Goal: Information Seeking & Learning: Check status

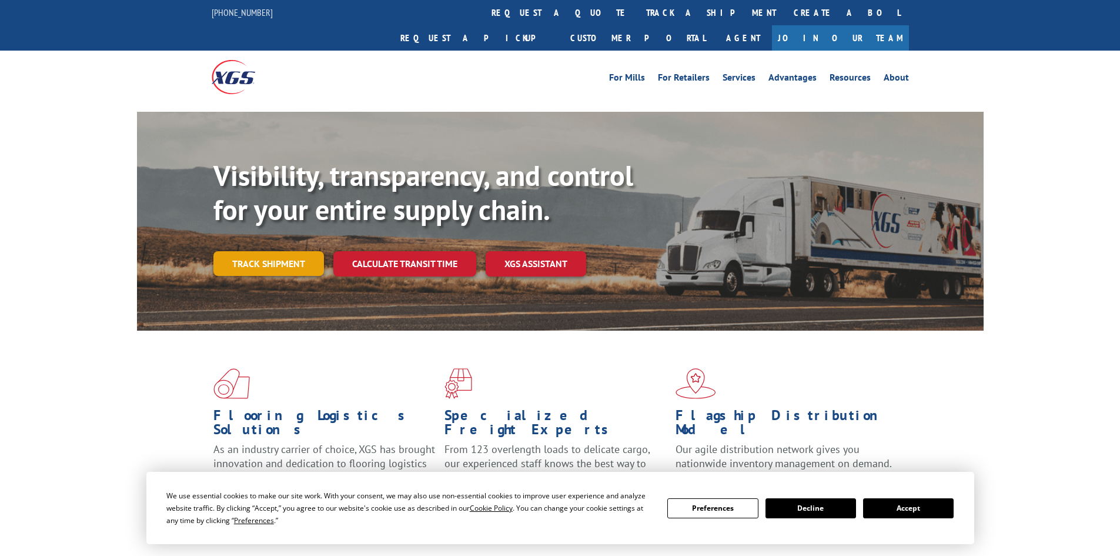
click at [275, 251] on div "Visibility, transparency, and control for your entire supply chain. Track shipm…" at bounding box center [598, 241] width 770 height 164
click at [279, 251] on link "Track shipment" at bounding box center [268, 263] width 111 height 25
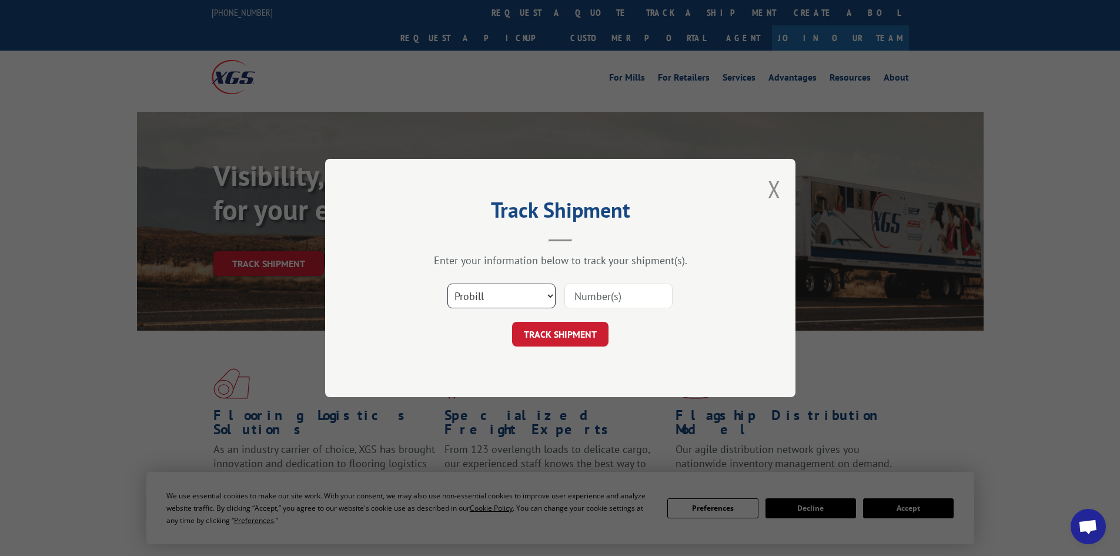
click at [485, 296] on select "Select category... Probill BOL PO" at bounding box center [501, 295] width 108 height 25
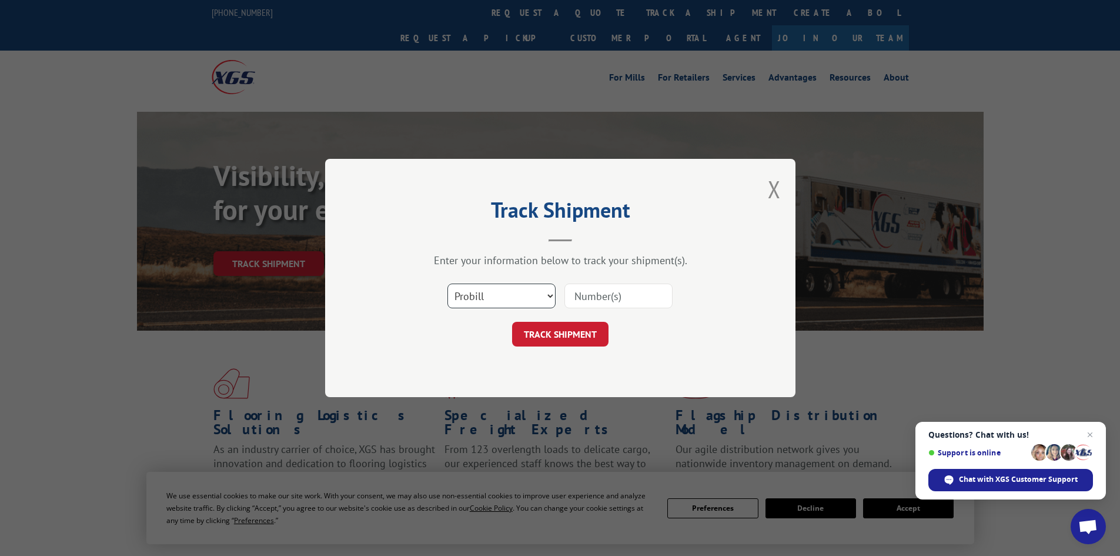
click at [447, 283] on select "Select category... Probill BOL PO" at bounding box center [501, 295] width 108 height 25
click at [630, 305] on input at bounding box center [618, 295] width 108 height 25
paste input "15472335"
type input "15472335"
click at [553, 333] on button "TRACK SHIPMENT" at bounding box center [560, 334] width 96 height 25
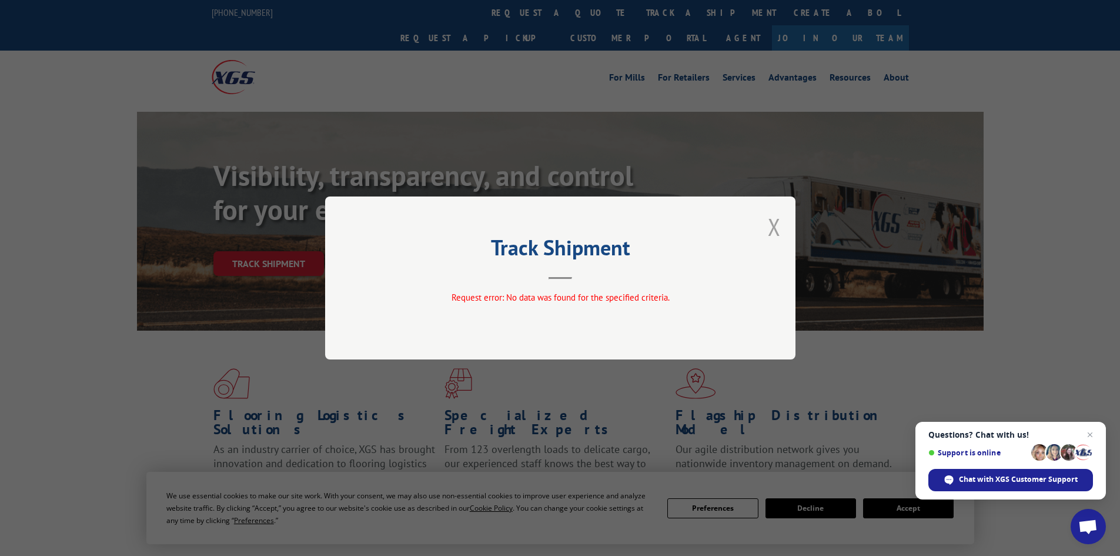
click at [777, 236] on button "Close modal" at bounding box center [774, 226] width 13 height 31
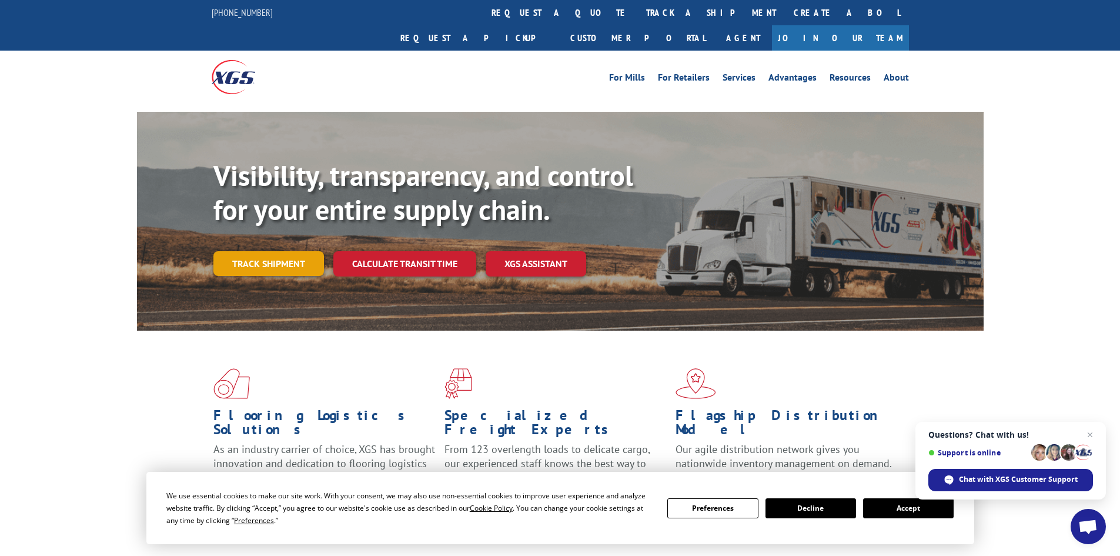
click at [277, 251] on link "Track shipment" at bounding box center [268, 263] width 111 height 25
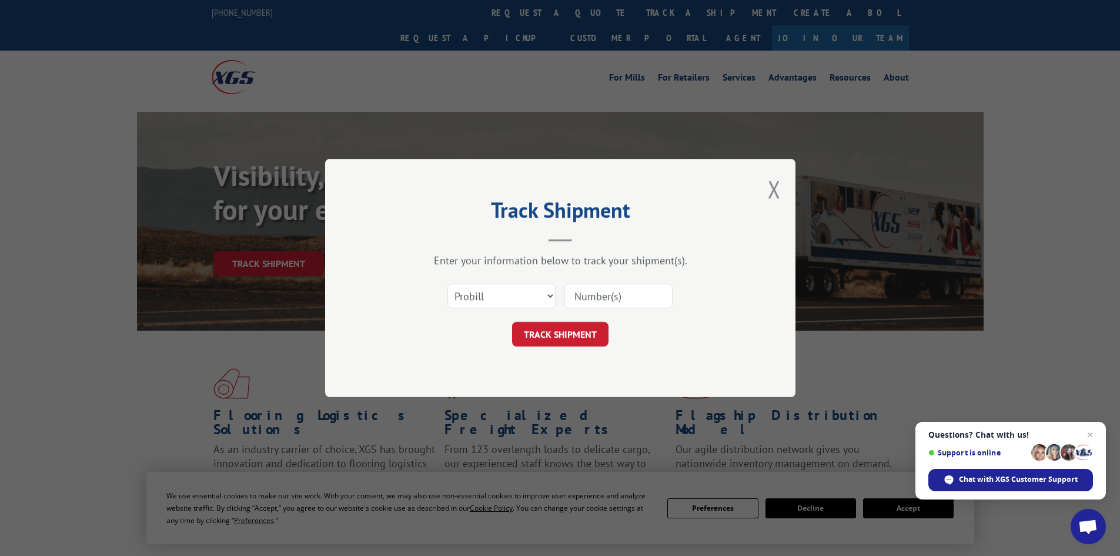
click at [635, 297] on input at bounding box center [618, 295] width 108 height 25
paste input "15472335"
type input "15472335"
click at [579, 335] on button "TRACK SHIPMENT" at bounding box center [560, 334] width 96 height 25
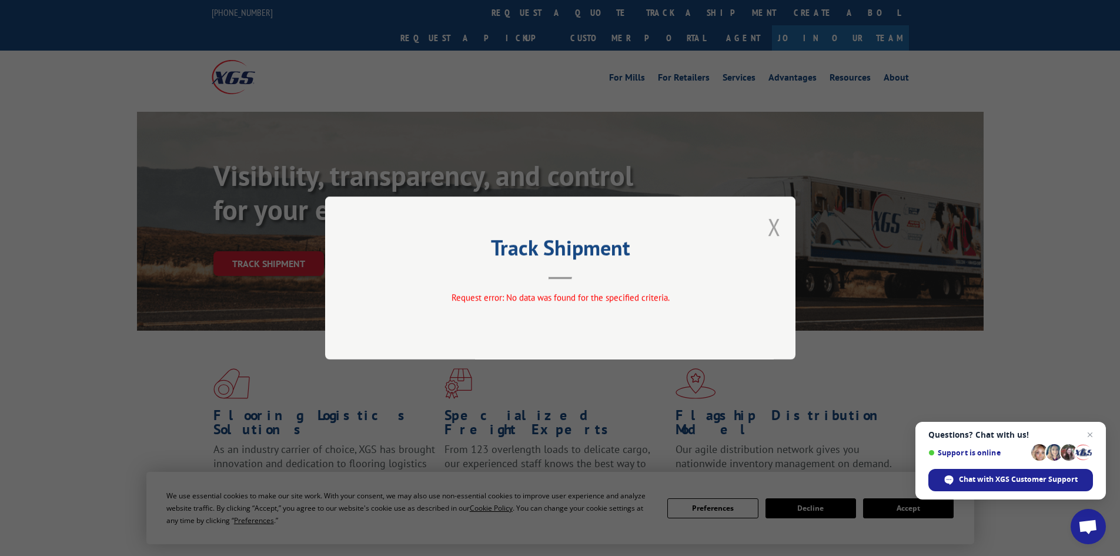
click at [770, 225] on button "Close modal" at bounding box center [774, 226] width 13 height 31
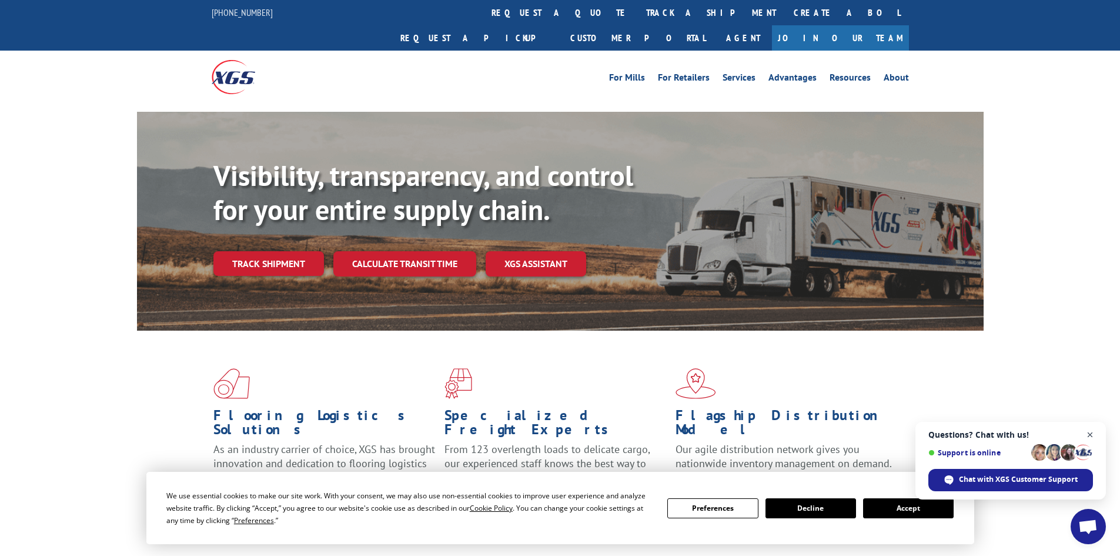
click at [1088, 432] on span "Close chat" at bounding box center [1090, 434] width 15 height 15
